Goal: Task Accomplishment & Management: Use online tool/utility

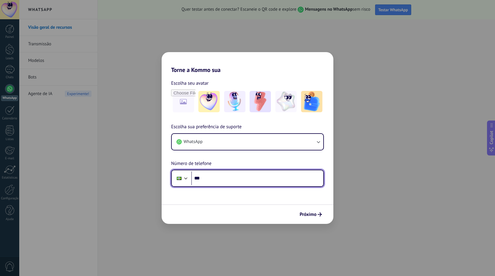
click at [248, 179] on input "***" at bounding box center [257, 178] width 132 height 14
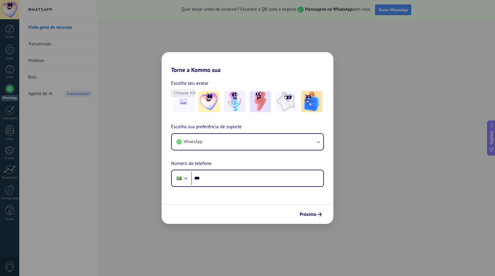
click at [425, 132] on div "Torne a Kommo sua Escolha seu avatar Escolha sua preferência de suporte WhatsAp…" at bounding box center [247, 138] width 495 height 276
click at [417, 137] on div "Torne a Kommo sua Escolha seu avatar Escolha sua preferência de suporte WhatsAp…" at bounding box center [247, 138] width 495 height 276
click at [416, 137] on div "Torne a Kommo sua Escolha seu avatar Escolha sua preferência de suporte WhatsAp…" at bounding box center [247, 138] width 495 height 276
